Goal: Answer question/provide support: Answer question/provide support

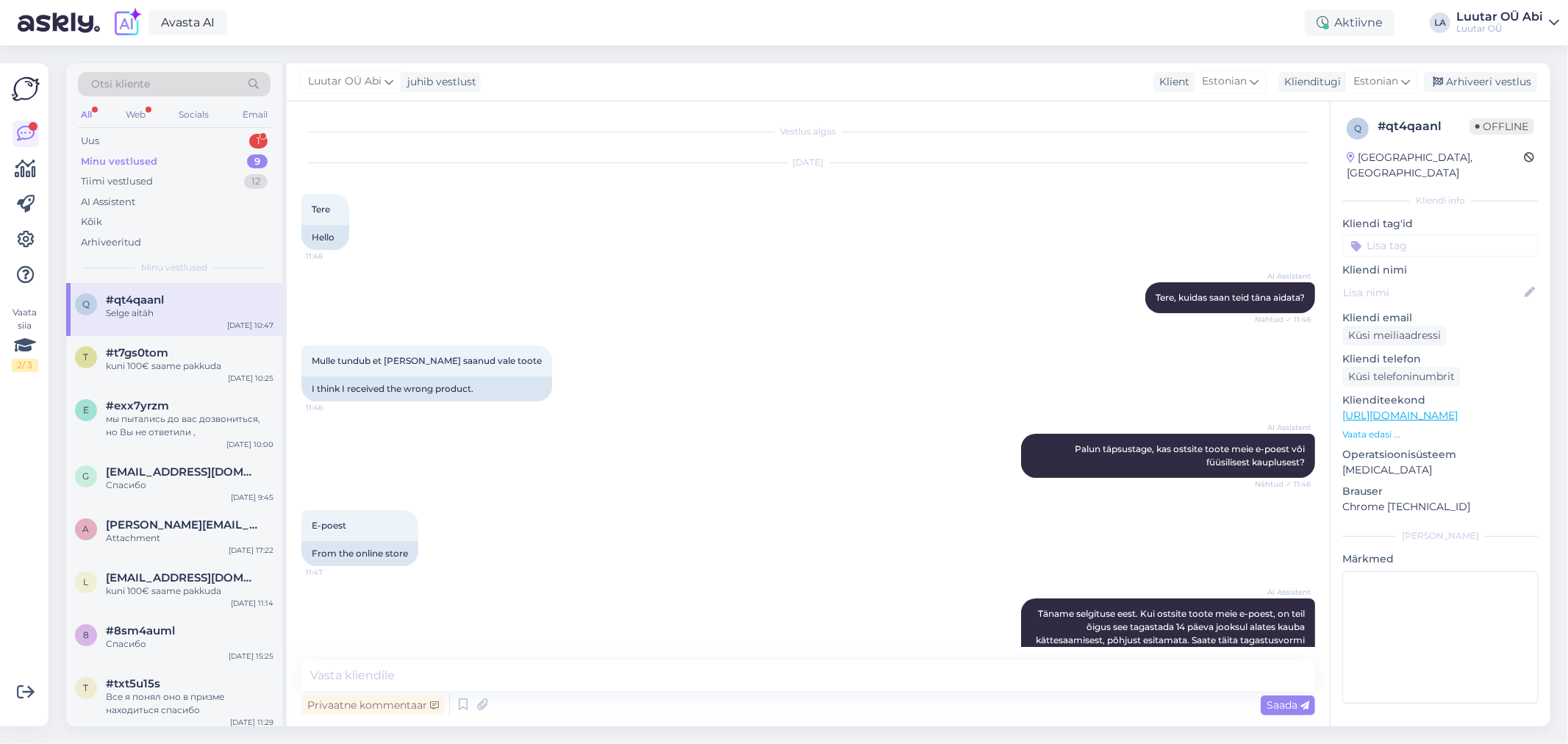
scroll to position [1833, 0]
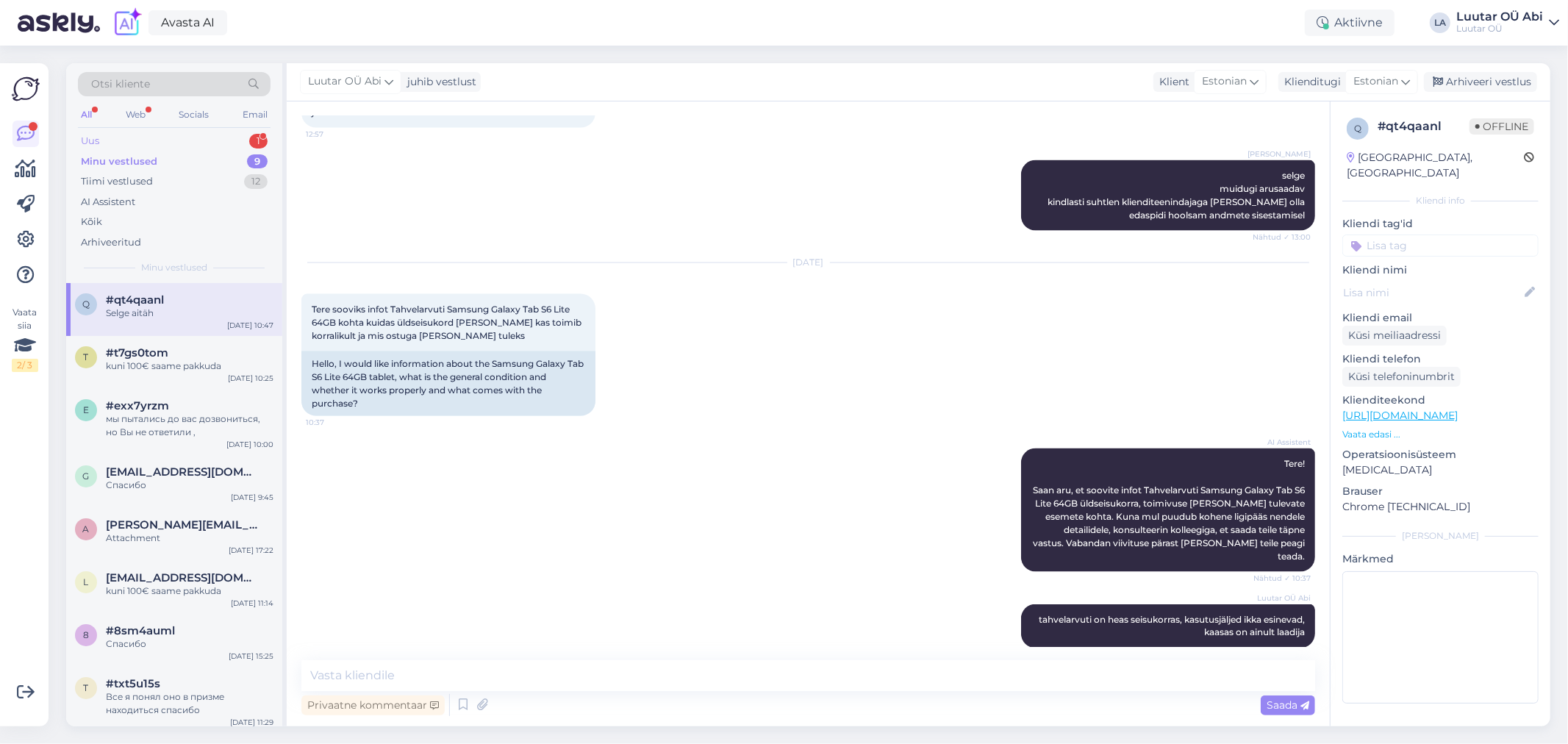
click at [182, 141] on div "Uus 1" at bounding box center [173, 141] width 192 height 20
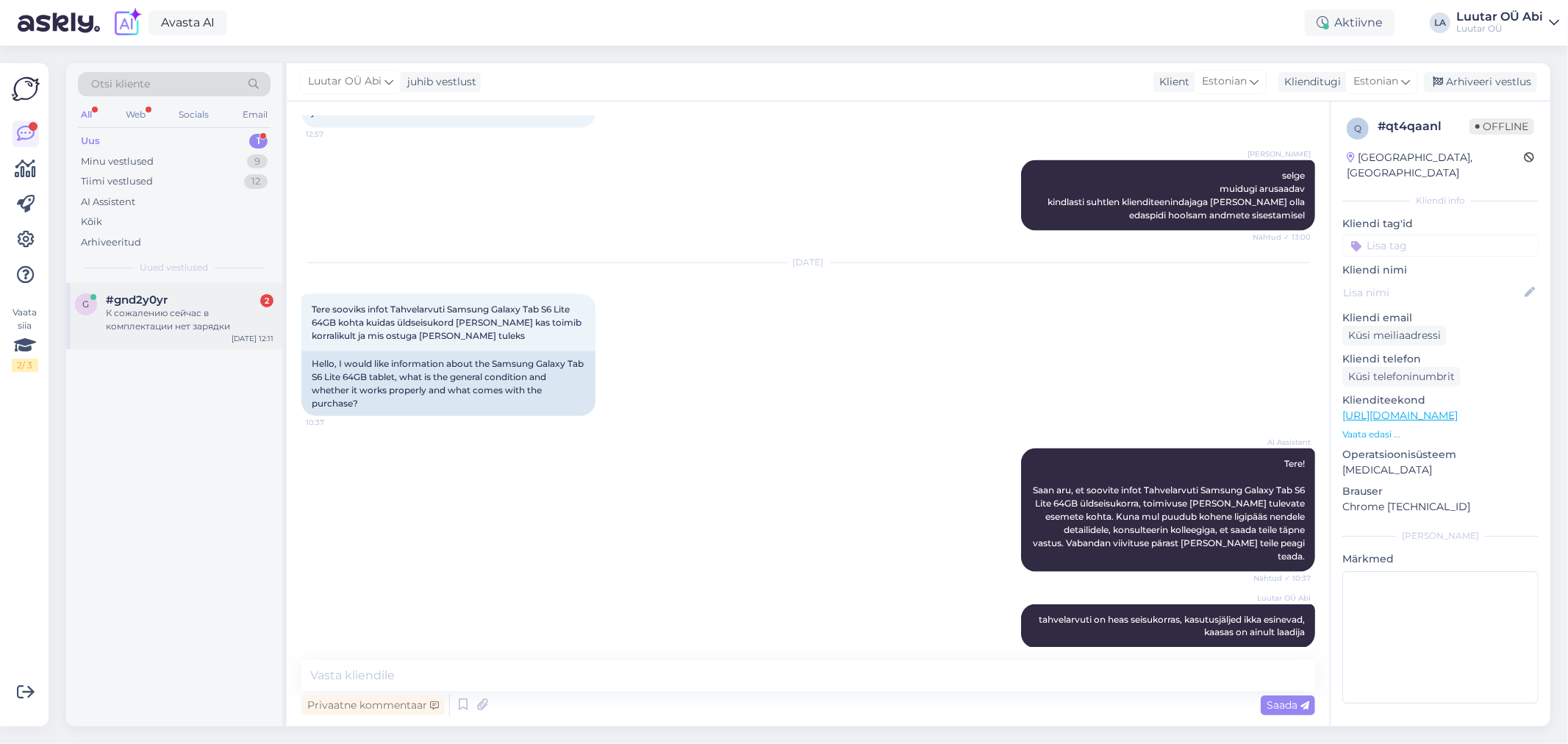
click at [200, 312] on div "К сожалению сейчас в комплектации нет зарядки" at bounding box center [189, 320] width 168 height 26
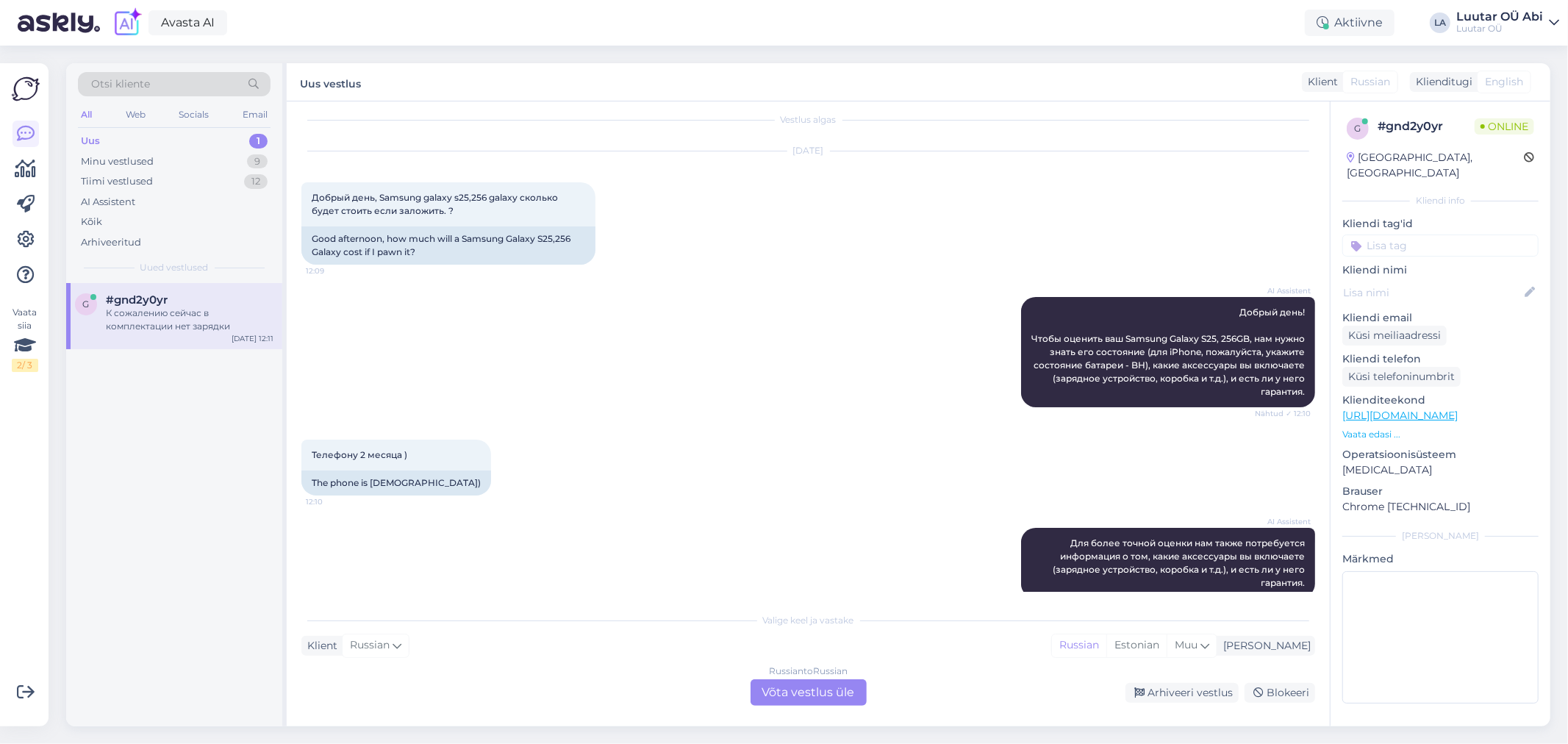
scroll to position [0, 0]
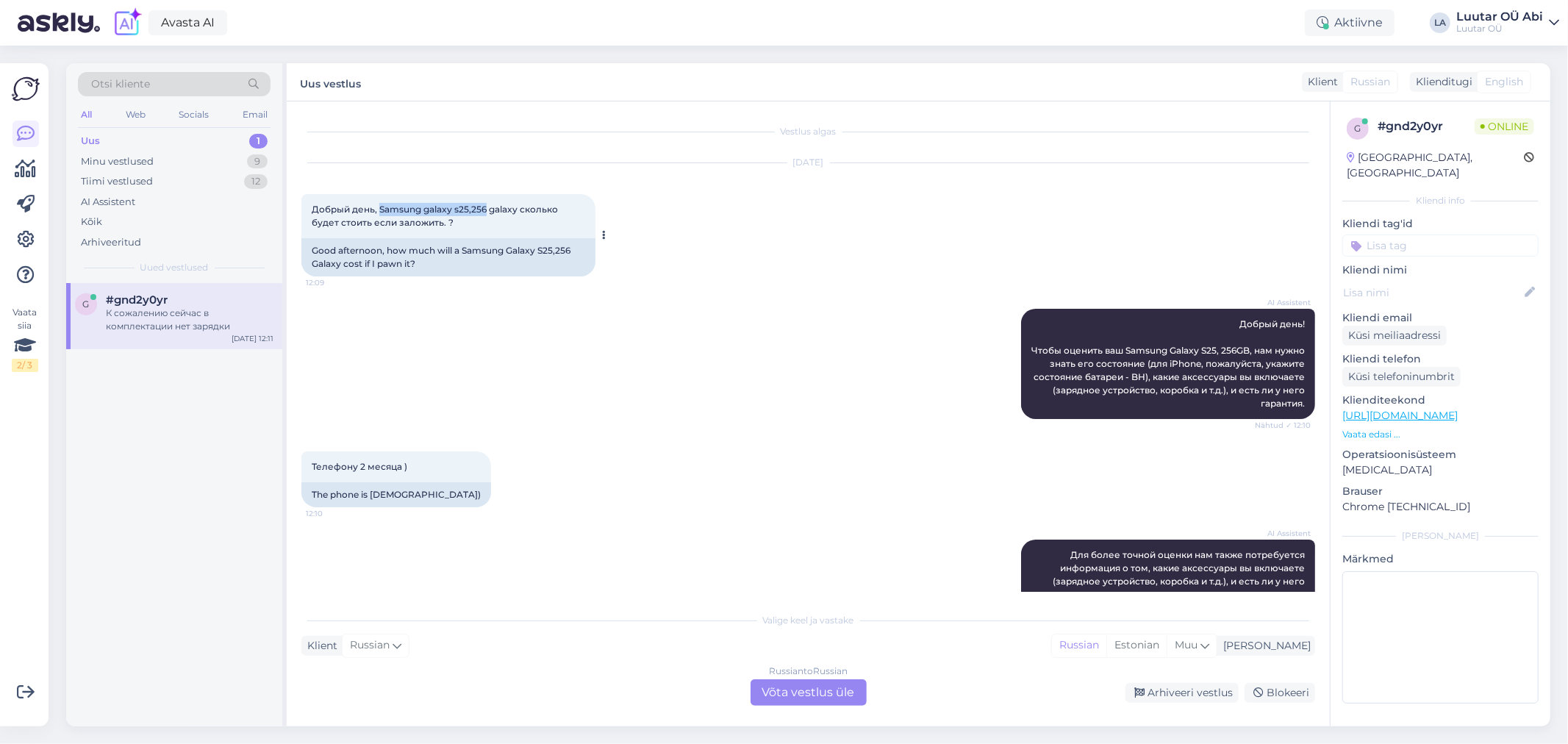
drag, startPoint x: 379, startPoint y: 208, endPoint x: 486, endPoint y: 210, distance: 107.0
click at [486, 210] on span "Добрый день, Samsung galaxy s25,256 galaxy сколько будет стоить если заложить. ?" at bounding box center [436, 216] width 249 height 25
copy span "Samsung galaxy s25,256"
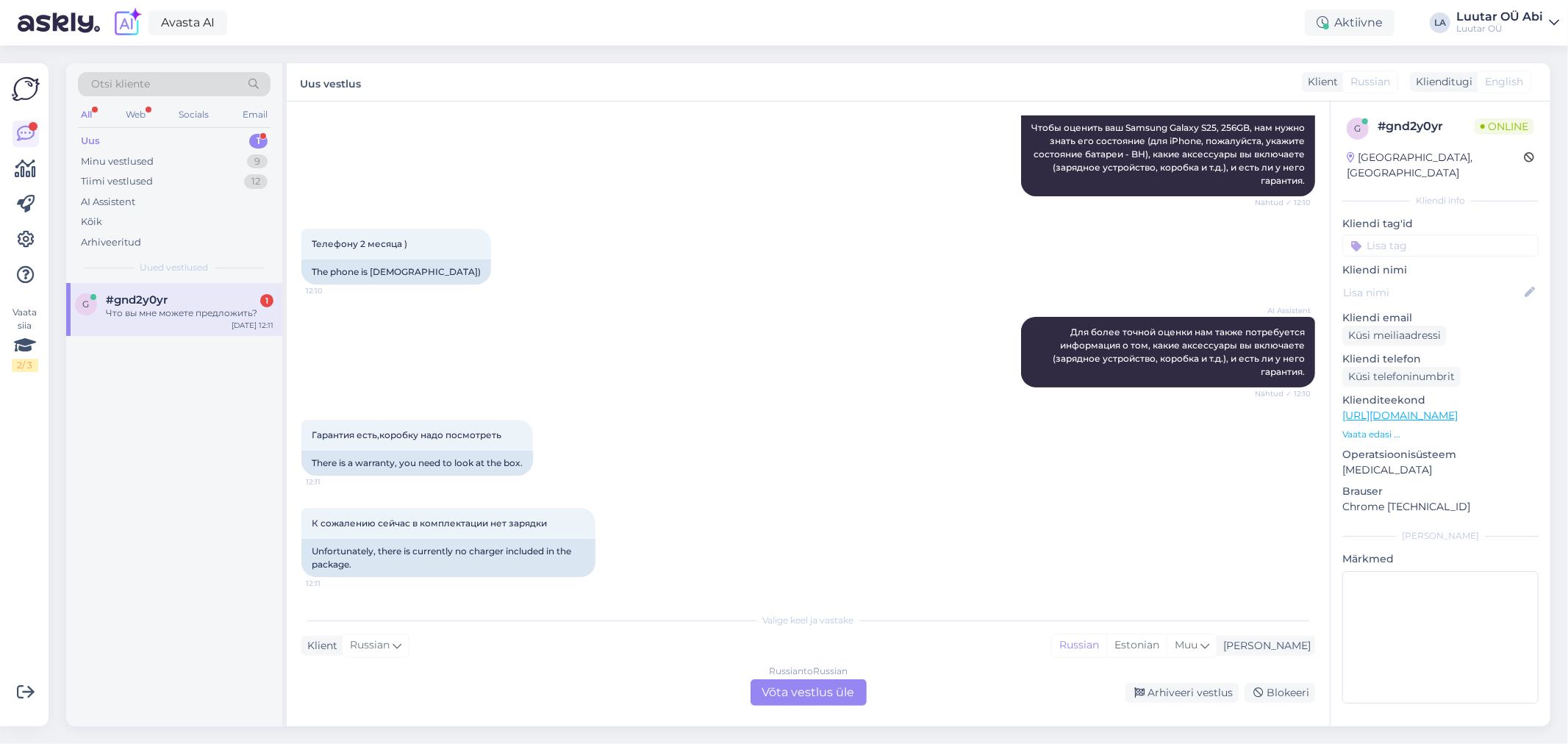
scroll to position [311, 0]
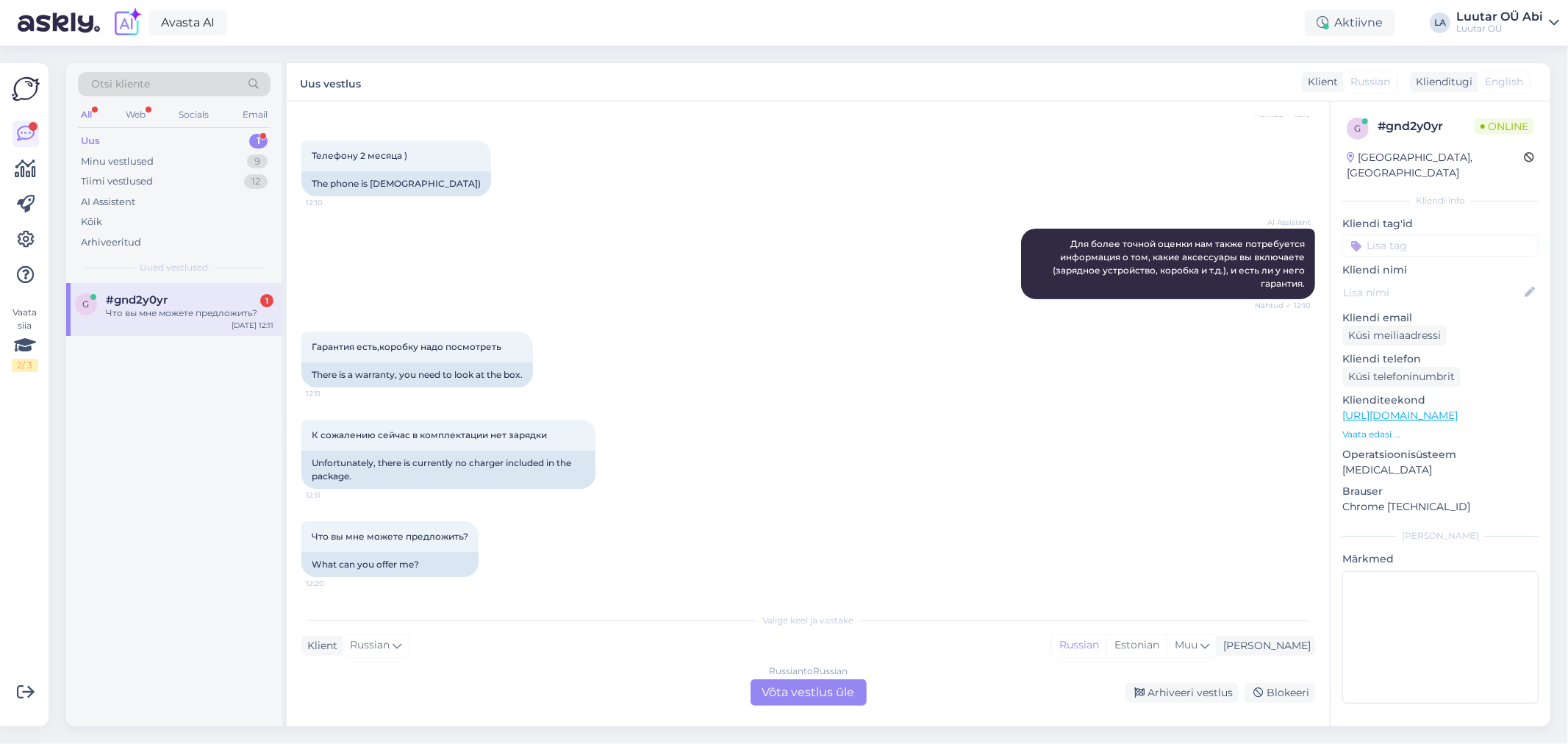
click at [680, 244] on div "AI Assistent Для более точной оценки нам также потребуется информация о том, ка…" at bounding box center [807, 264] width 1013 height 103
click at [766, 698] on div "Russian to Russian Võta vestlus üle" at bounding box center [809, 692] width 116 height 26
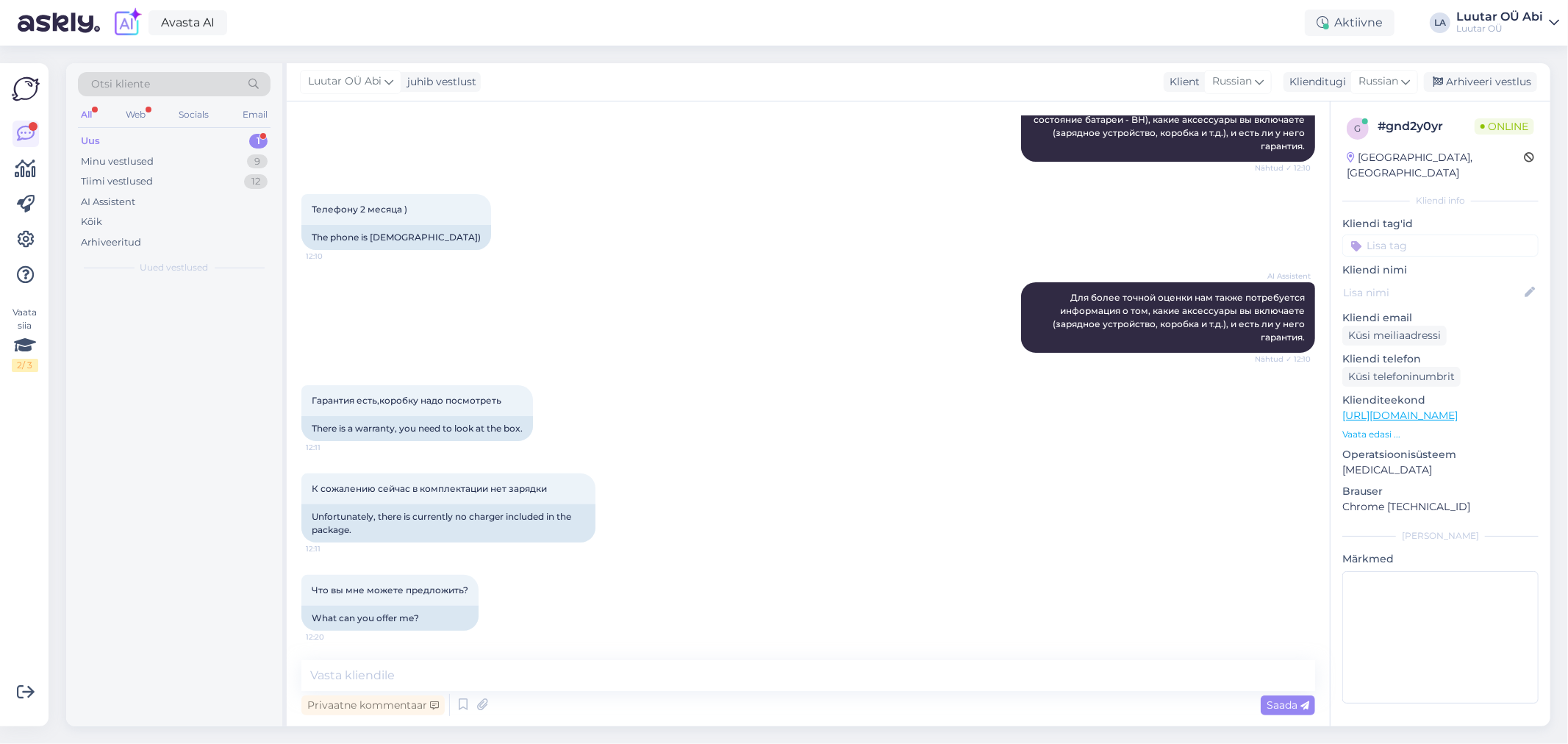
scroll to position [256, 0]
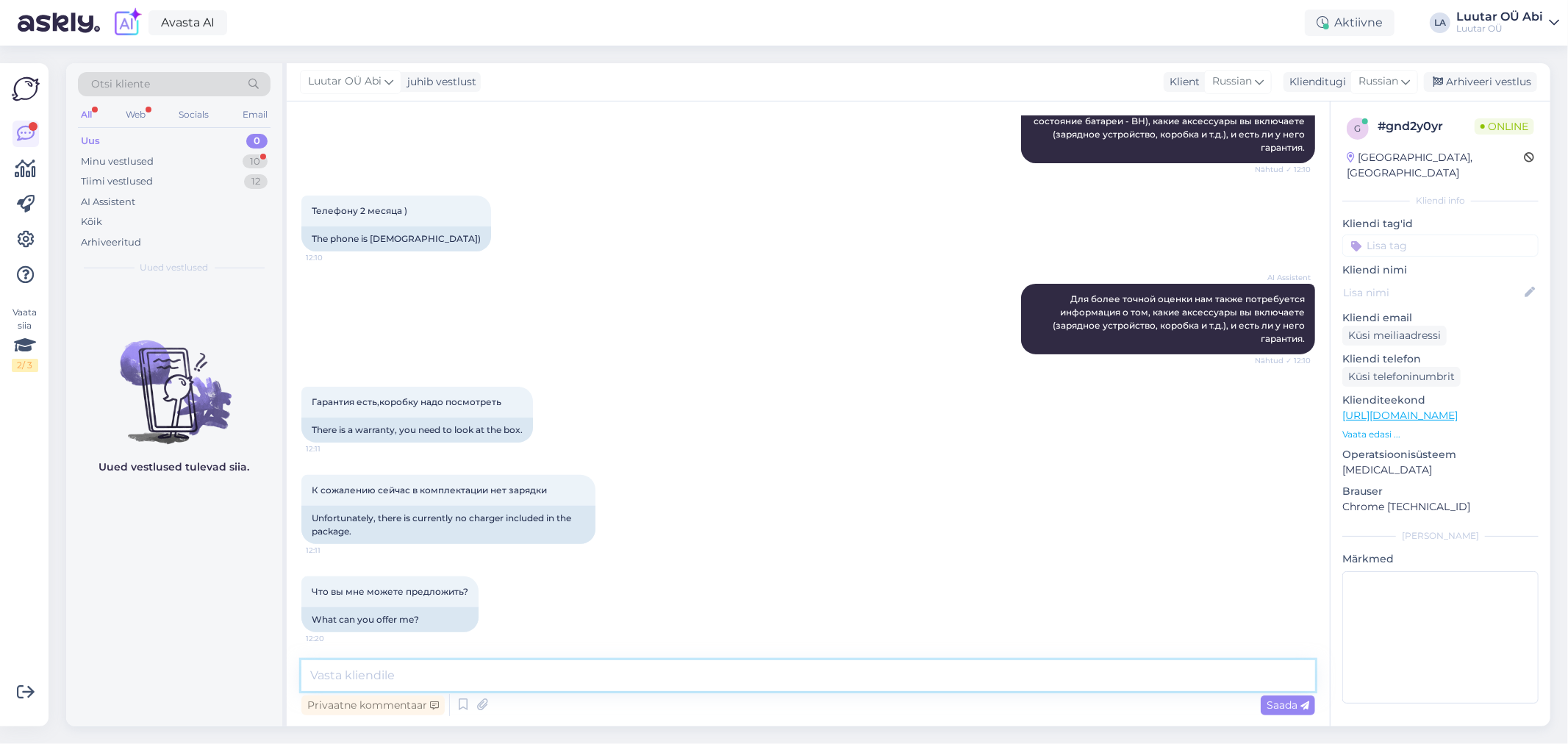
click at [744, 666] on textarea at bounding box center [807, 675] width 1013 height 31
type textarea "до 250 можем предложить"
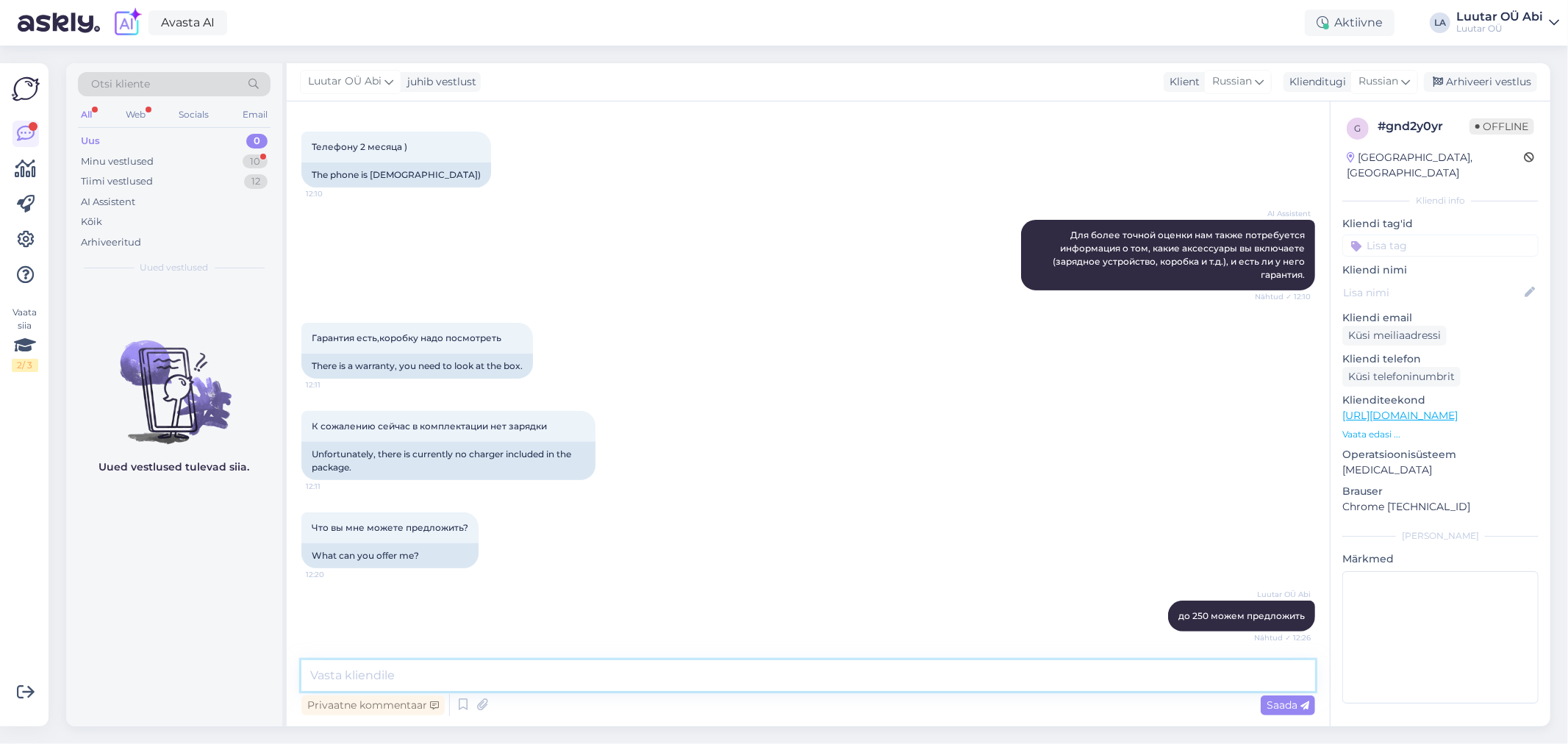
scroll to position [383, 0]
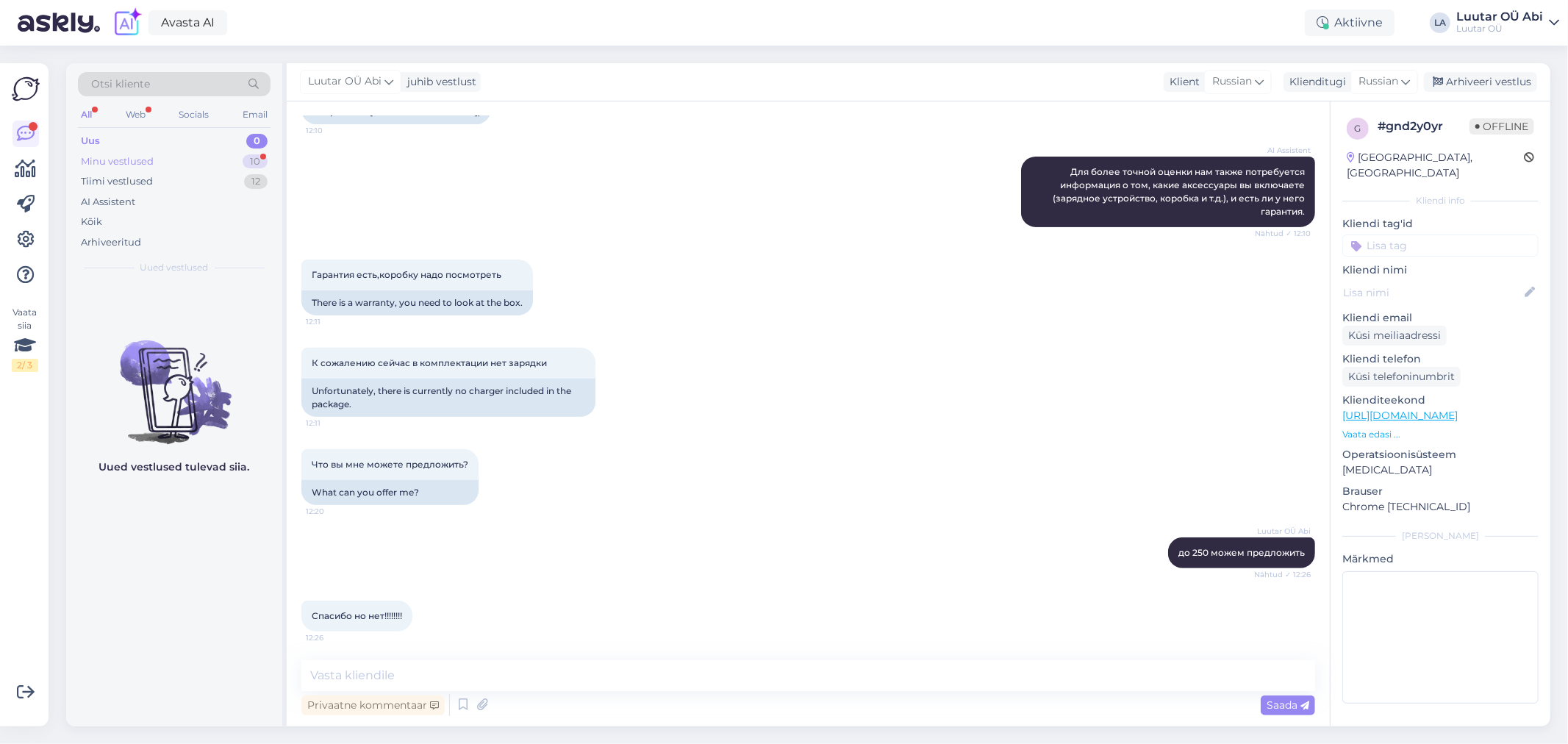
click at [192, 165] on div "Minu vestlused 10" at bounding box center [173, 161] width 192 height 20
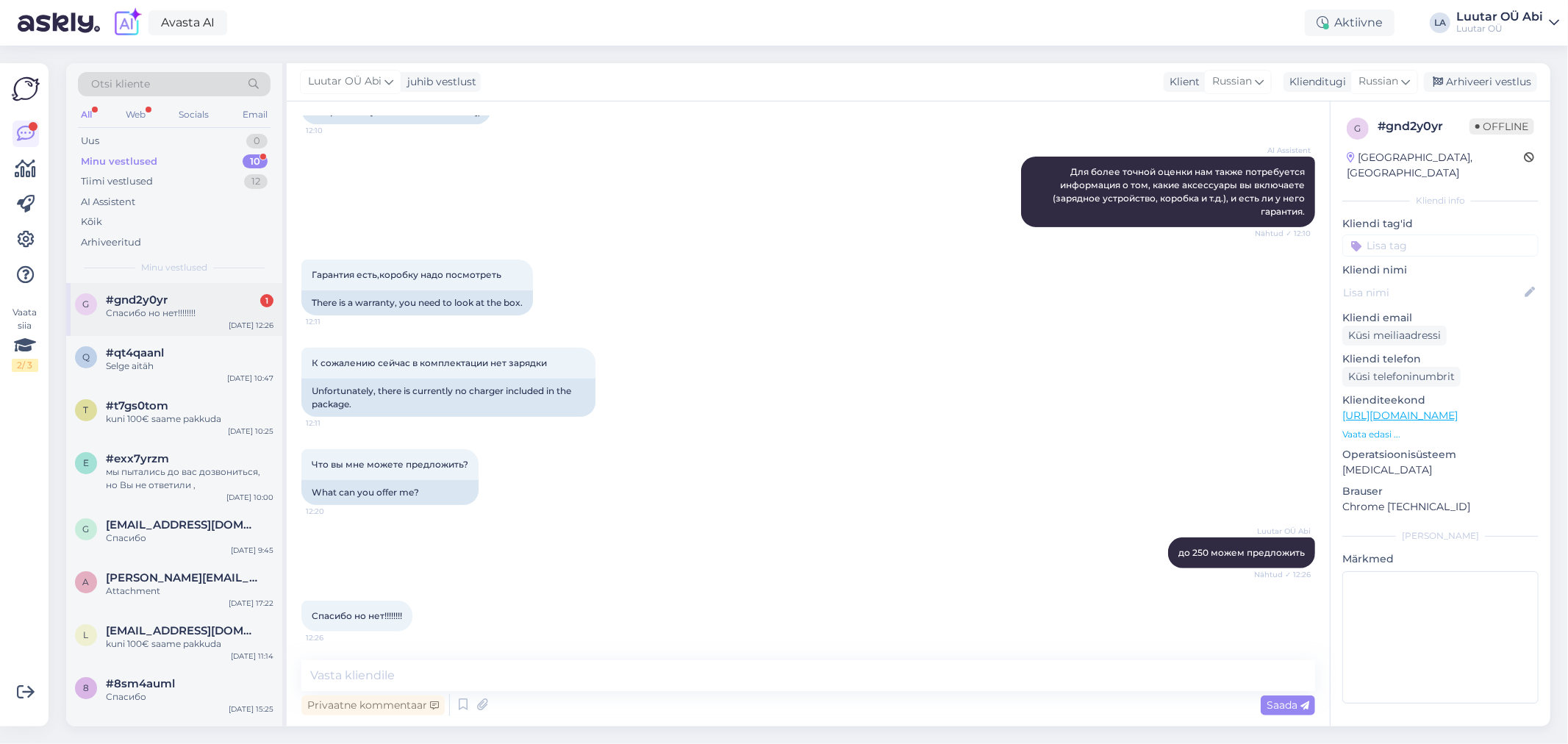
click at [213, 300] on div "#gnd2y0yr 1" at bounding box center [189, 300] width 168 height 13
click at [623, 523] on div "Luutar OÜ [PERSON_NAME] до 250 можем предложить Nähtud ✓ 12:26" at bounding box center [807, 552] width 1013 height 63
click at [1342, 24] on div "Aktiivne" at bounding box center [1350, 23] width 90 height 26
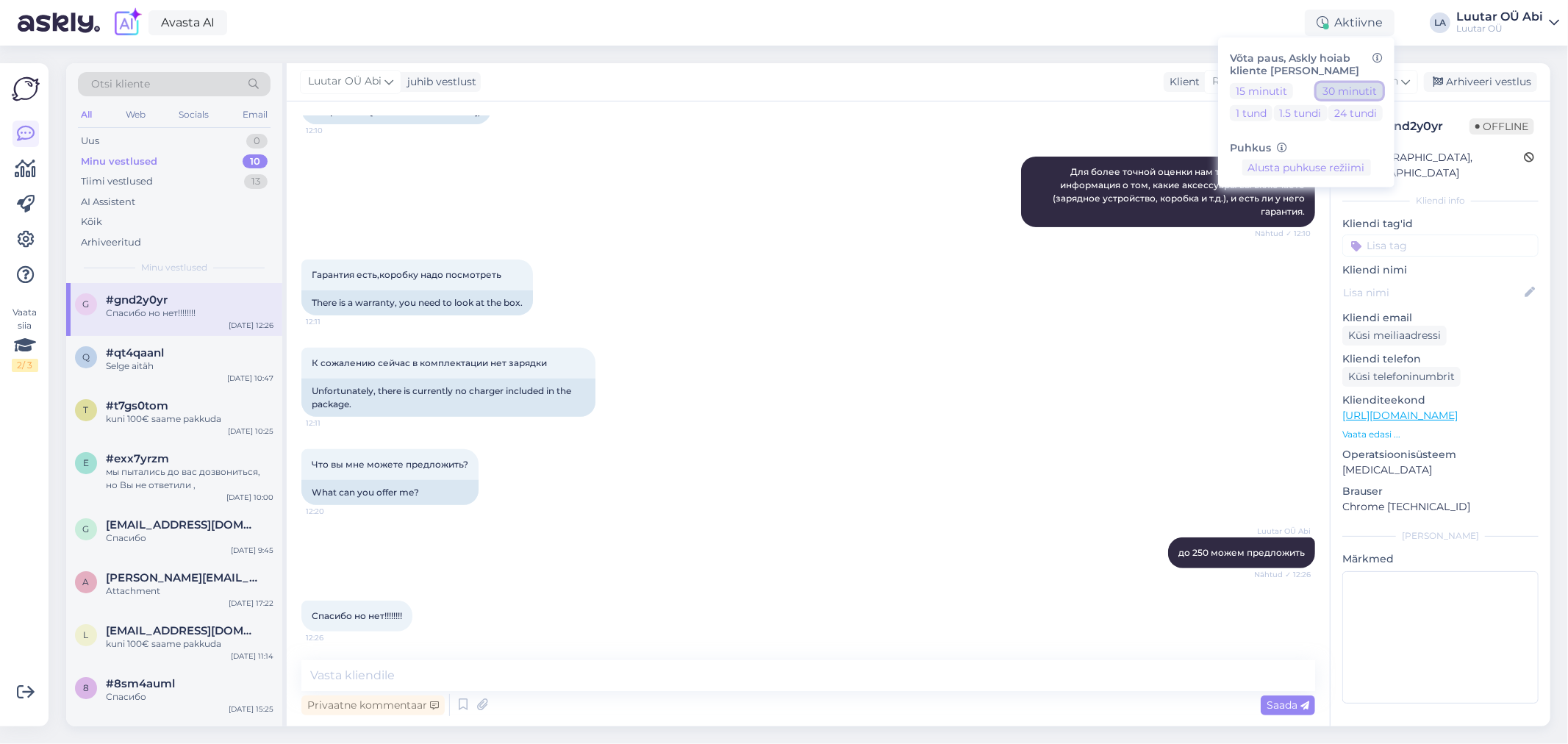
click at [1333, 91] on button "30 minutit" at bounding box center [1350, 91] width 66 height 16
